Goal: Check status: Check status

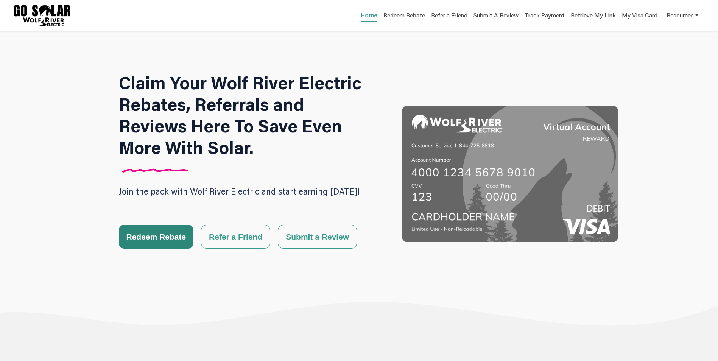
click at [155, 231] on button "Redeem Rebate" at bounding box center [156, 237] width 75 height 24
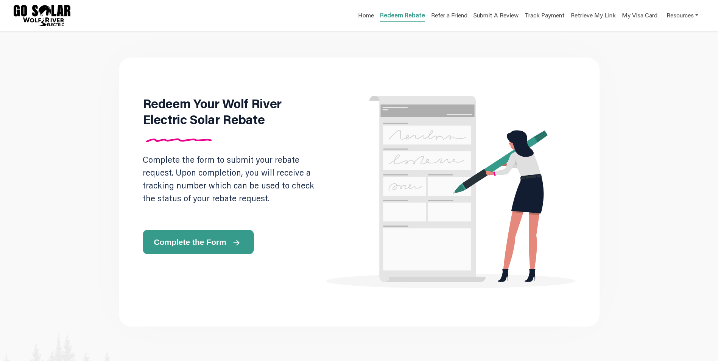
click at [233, 242] on icon at bounding box center [235, 242] width 5 height 5
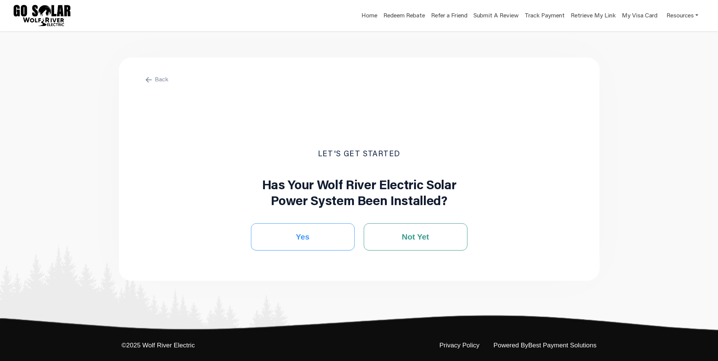
click at [326, 237] on button "Yes" at bounding box center [303, 236] width 104 height 27
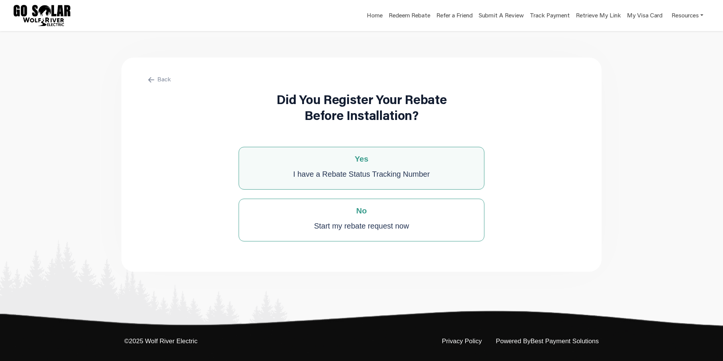
click at [357, 171] on div "I have a Rebate Status Tracking Number" at bounding box center [361, 173] width 137 height 15
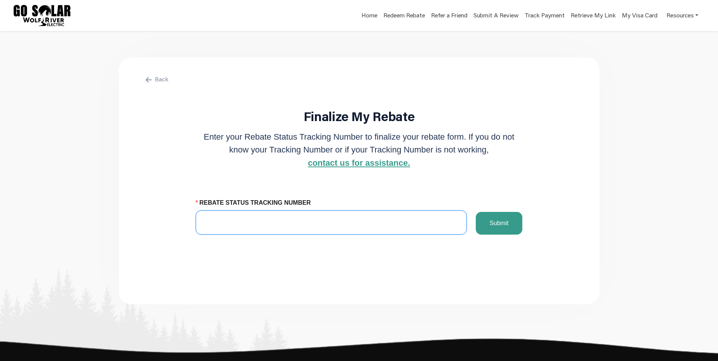
click at [265, 226] on input "REBATE STATUS TRACKING NUMBER" at bounding box center [331, 222] width 271 height 24
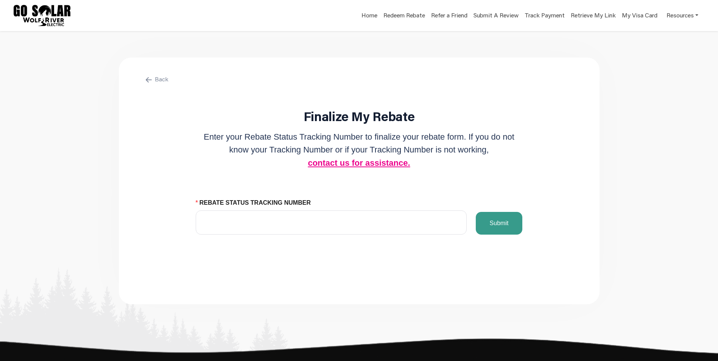
click at [353, 165] on button "contact us for assistance." at bounding box center [358, 163] width 107 height 14
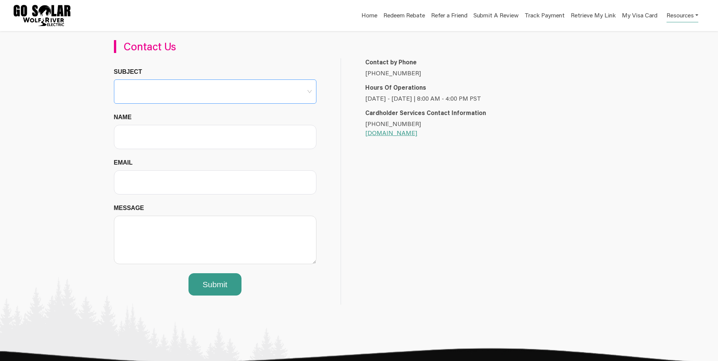
click at [233, 95] on span at bounding box center [214, 91] width 193 height 23
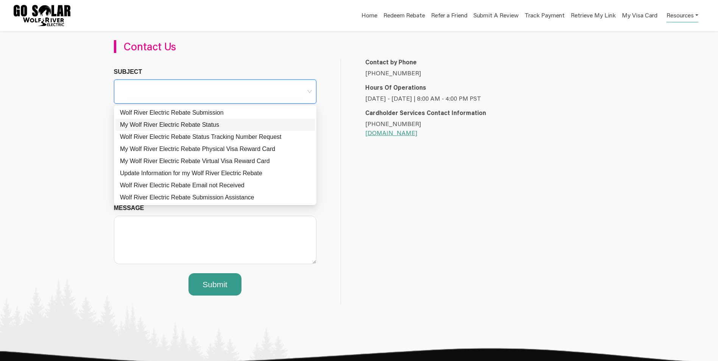
click at [236, 123] on div "My Wolf River Electric Rebate Status" at bounding box center [215, 124] width 190 height 9
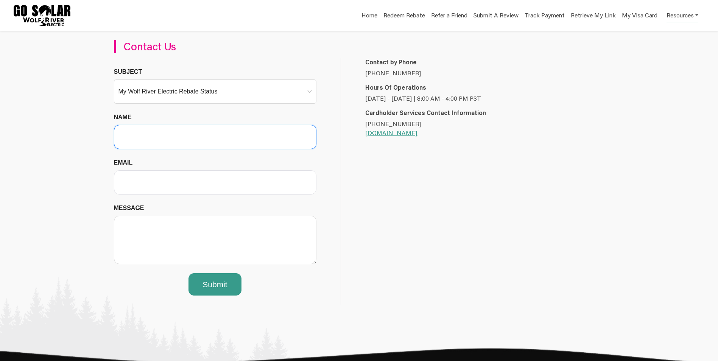
click at [206, 134] on input "Name" at bounding box center [215, 137] width 202 height 24
click at [206, 134] on input "Richard Brynteosn" at bounding box center [215, 137] width 202 height 24
type input "[PERSON_NAME]"
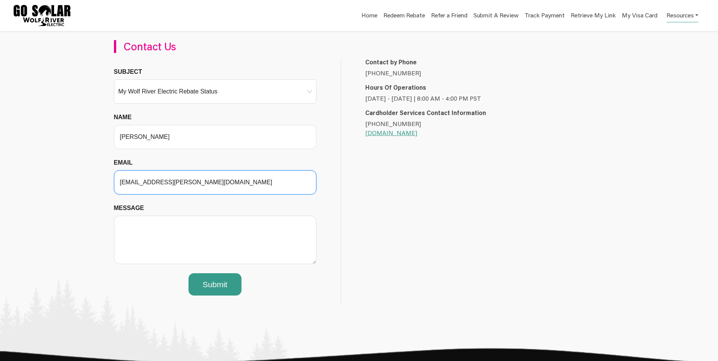
type input "[EMAIL_ADDRESS][PERSON_NAME][DOMAIN_NAME]"
click at [442, 154] on div "Contact by Phone [PHONE_NUMBER] Hours Of Operations [DATE] - [DATE] | 8:00 AM -…" at bounding box center [463, 181] width 245 height 247
drag, startPoint x: 429, startPoint y: 134, endPoint x: 364, endPoint y: 134, distance: 64.3
click at [364, 134] on div "Contact by Phone [PHONE_NUMBER] Hours Of Operations [DATE] - [DATE] | 8:00 AM -…" at bounding box center [463, 97] width 245 height 79
copy link "[DOMAIN_NAME]"
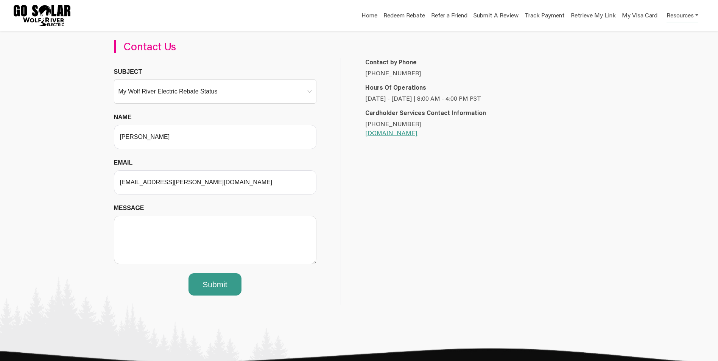
click at [403, 184] on div "Contact by Phone [PHONE_NUMBER] Hours Of Operations [DATE] - [DATE] | 8:00 AM -…" at bounding box center [463, 181] width 245 height 247
click at [389, 135] on link "[DOMAIN_NAME]" at bounding box center [391, 133] width 52 height 8
click at [163, 228] on textarea "Message" at bounding box center [215, 240] width 202 height 48
click at [186, 229] on textarea "I am just curious on the status of the rebate. The tracking number doesn't seem" at bounding box center [215, 240] width 202 height 48
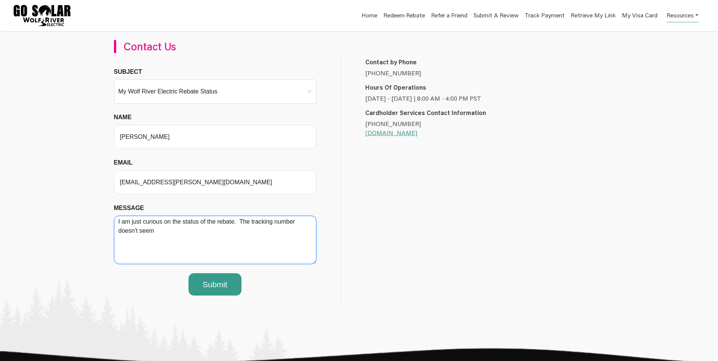
drag, startPoint x: 239, startPoint y: 220, endPoint x: 242, endPoint y: 237, distance: 17.2
click at [242, 237] on textarea "I am just curious on the status of the rebate. The tracking number doesn't seem" at bounding box center [215, 240] width 202 height 48
click at [277, 222] on textarea "I am just curious on the status of the rebate. I received" at bounding box center [215, 240] width 202 height 48
click at [147, 245] on textarea "I am just curious on the status of the rebate. I received confirmation it was a…" at bounding box center [215, 240] width 202 height 48
click at [252, 231] on textarea "I am just curious on the status of the rebate. I received confirmation it was a…" at bounding box center [215, 240] width 202 height 48
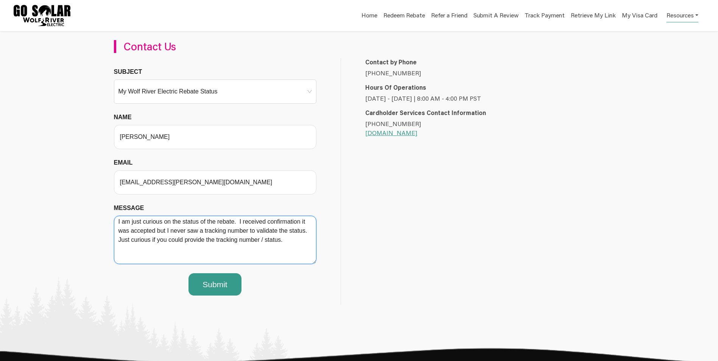
type textarea "I am just curious on the status of the rebate. I received confirmation it was a…"
click at [213, 288] on img at bounding box center [151, 330] width 303 height 107
click at [173, 310] on img at bounding box center [151, 330] width 303 height 107
click at [210, 280] on img at bounding box center [151, 330] width 303 height 107
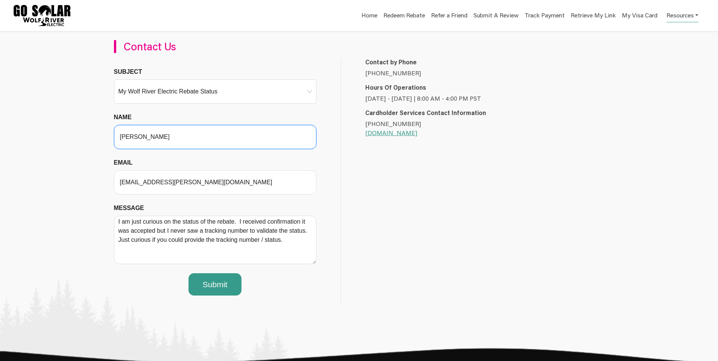
click at [217, 137] on input "[PERSON_NAME]" at bounding box center [215, 137] width 202 height 24
click at [227, 81] on input "Subject" at bounding box center [214, 85] width 193 height 11
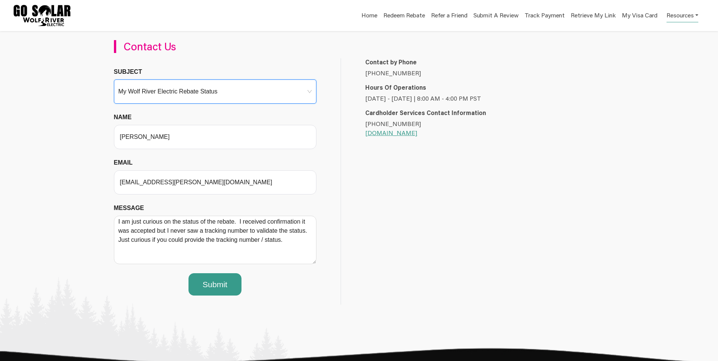
click at [237, 40] on h3 "Contact Us" at bounding box center [235, 46] width 223 height 13
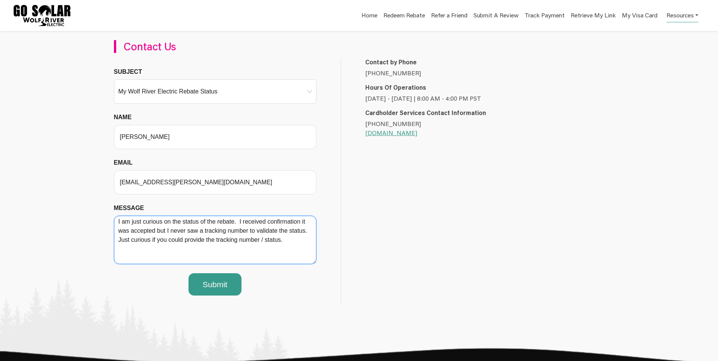
click at [214, 237] on textarea "I am just curious on the status of the rebate. I received confirmation it was a…" at bounding box center [215, 240] width 202 height 48
click at [209, 281] on img at bounding box center [151, 330] width 303 height 107
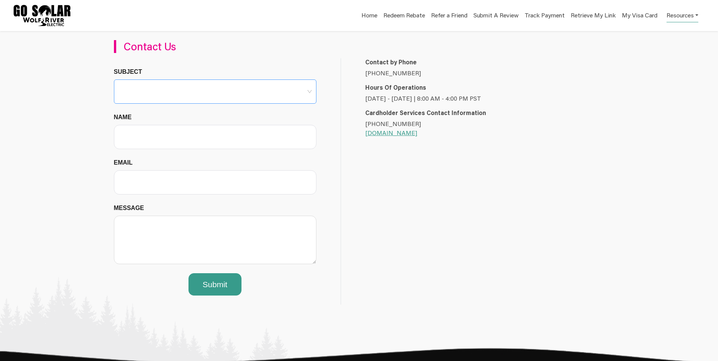
click at [210, 92] on span at bounding box center [214, 91] width 193 height 23
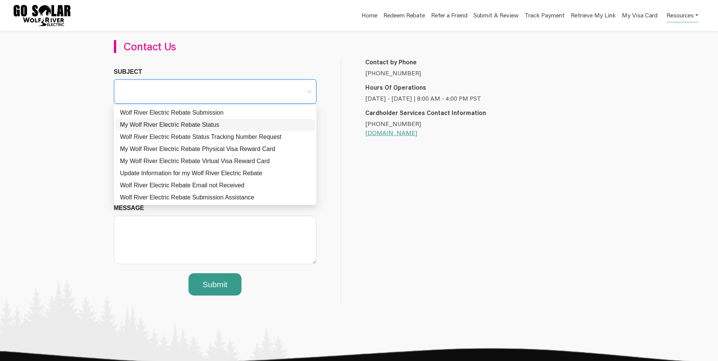
click at [198, 124] on div "My Wolf River Electric Rebate Status" at bounding box center [215, 124] width 190 height 9
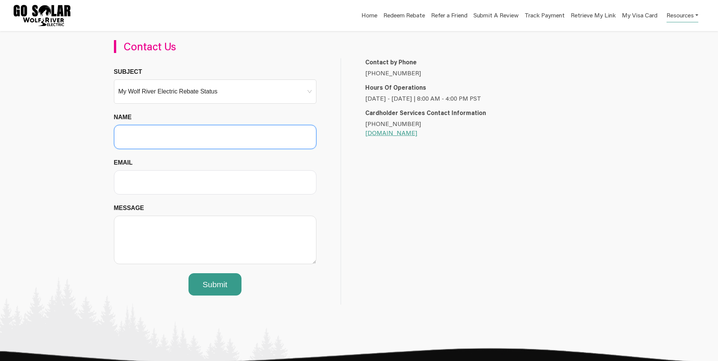
click at [181, 136] on input "Name" at bounding box center [215, 137] width 202 height 24
type input "[PERSON_NAME]"
type input "[EMAIL_ADDRESS][PERSON_NAME][DOMAIN_NAME]"
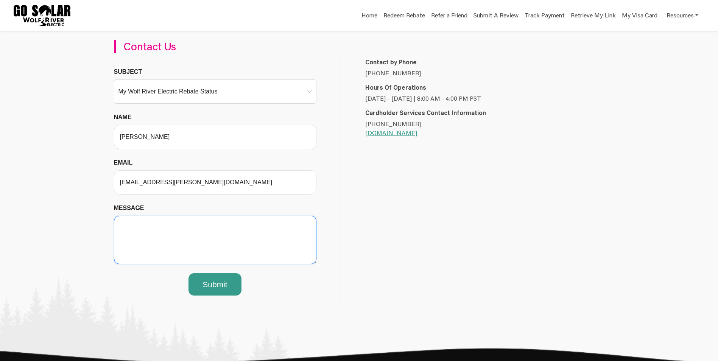
click at [171, 218] on textarea "Message" at bounding box center [215, 240] width 202 height 48
paste textarea "I am just curious on the status of the rebate. I received confirmation it was a…"
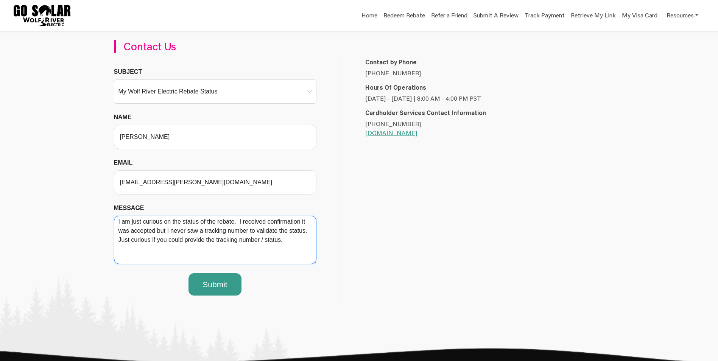
type textarea "I am just curious on the status of the rebate. I received confirmation it was a…"
click at [204, 288] on img at bounding box center [151, 330] width 303 height 107
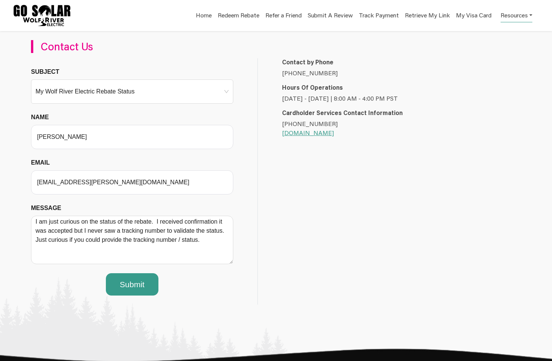
click at [135, 280] on img at bounding box center [151, 330] width 303 height 107
click at [372, 149] on div "Contact by Phone [PHONE_NUMBER] Hours Of Operations [DATE] - [DATE] | 8:00 AM -…" at bounding box center [380, 181] width 245 height 247
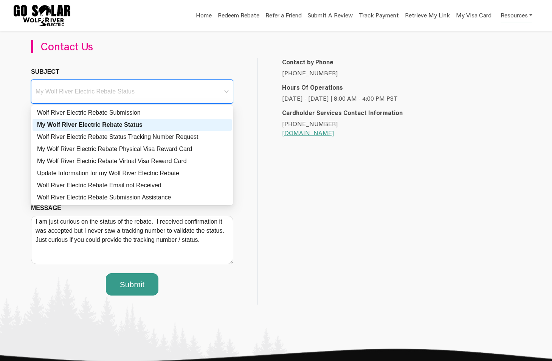
click at [106, 85] on input "Subject" at bounding box center [132, 85] width 193 height 11
click at [103, 114] on div "Wolf River Electric Rebate Submission" at bounding box center [132, 112] width 190 height 9
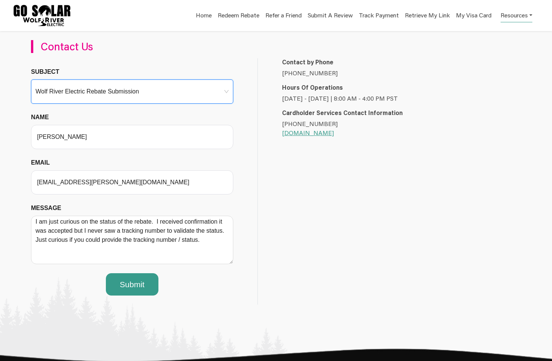
click at [137, 315] on img at bounding box center [276, 356] width 552 height 84
click at [128, 287] on img at bounding box center [151, 330] width 303 height 107
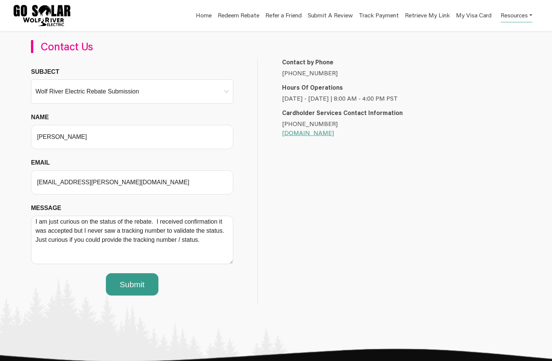
click at [128, 287] on img at bounding box center [151, 330] width 303 height 107
click at [211, 239] on textarea "I am just curious on the status of the rebate. I received confirmation it was a…" at bounding box center [132, 240] width 202 height 48
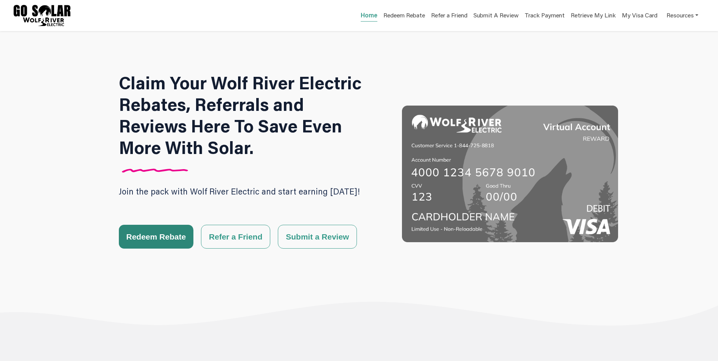
click at [179, 235] on button "Redeem Rebate" at bounding box center [156, 237] width 75 height 24
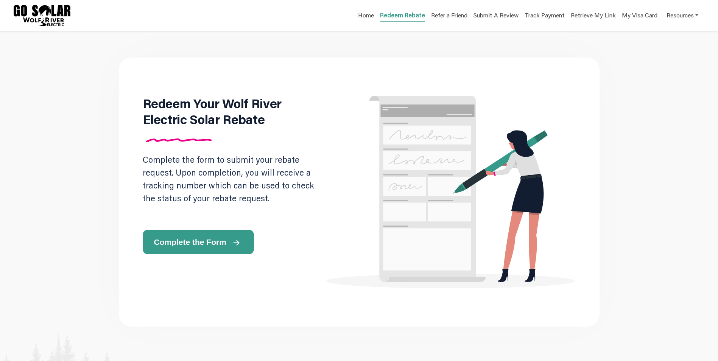
click at [202, 241] on span "Complete the Form" at bounding box center [190, 242] width 72 height 8
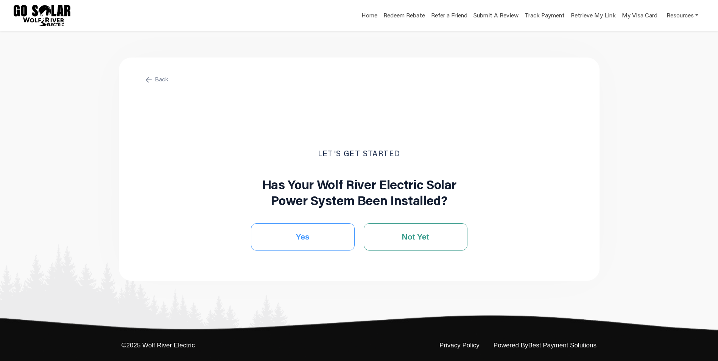
click at [310, 236] on button "Yes" at bounding box center [303, 236] width 104 height 27
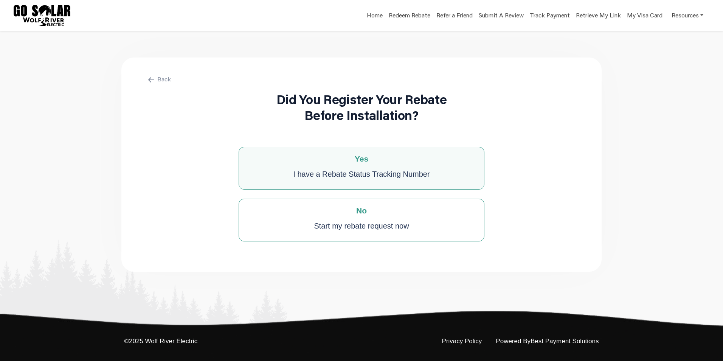
click at [340, 167] on div "I have a Rebate Status Tracking Number" at bounding box center [361, 173] width 137 height 15
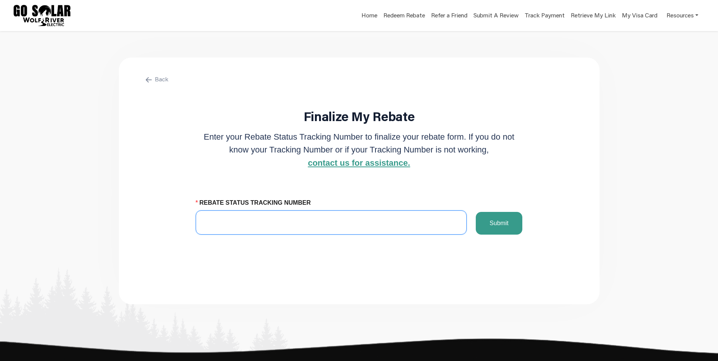
click at [267, 226] on input "REBATE STATUS TRACKING NUMBER" at bounding box center [331, 222] width 271 height 24
paste input "880560133"
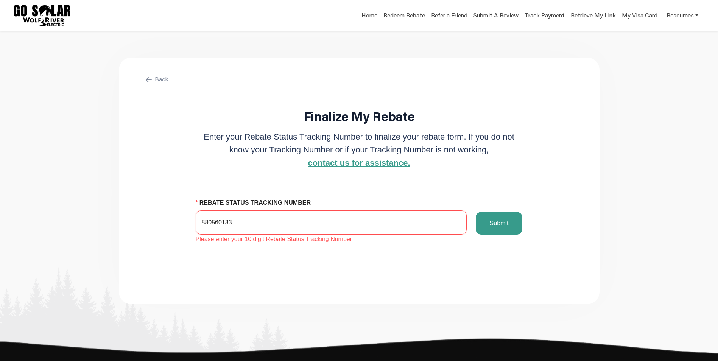
type input "880560133"
